Goal: Navigation & Orientation: Find specific page/section

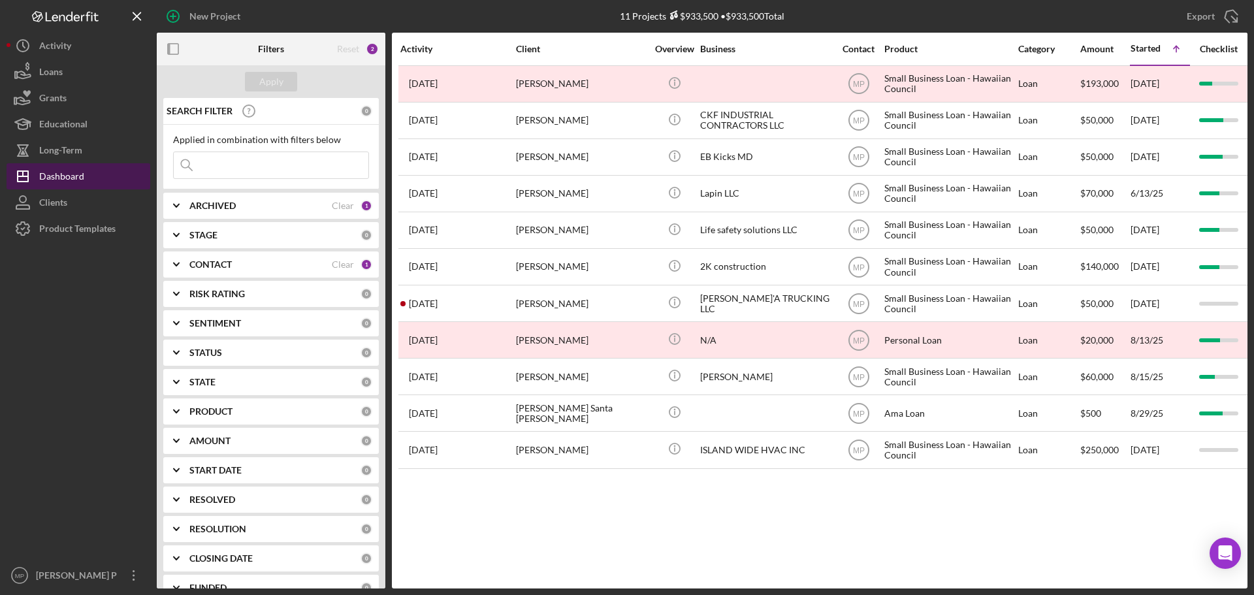
click at [59, 175] on div "Dashboard" at bounding box center [61, 177] width 45 height 29
click at [174, 48] on icon "button" at bounding box center [173, 49] width 29 height 29
